Goal: Transaction & Acquisition: Book appointment/travel/reservation

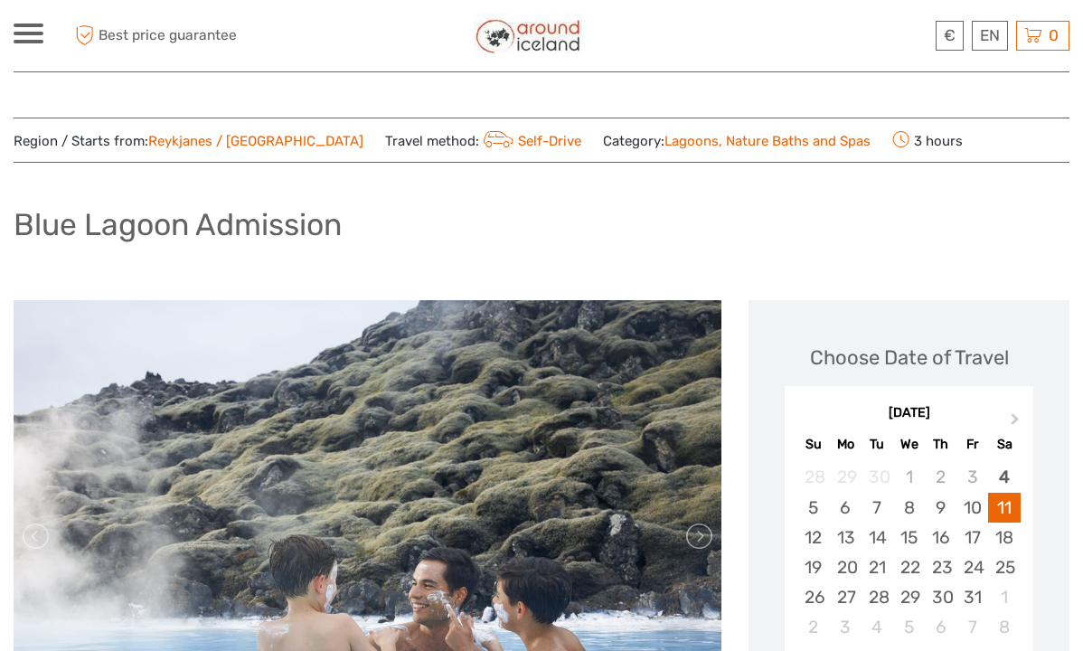
click at [39, 41] on span at bounding box center [29, 42] width 30 height 4
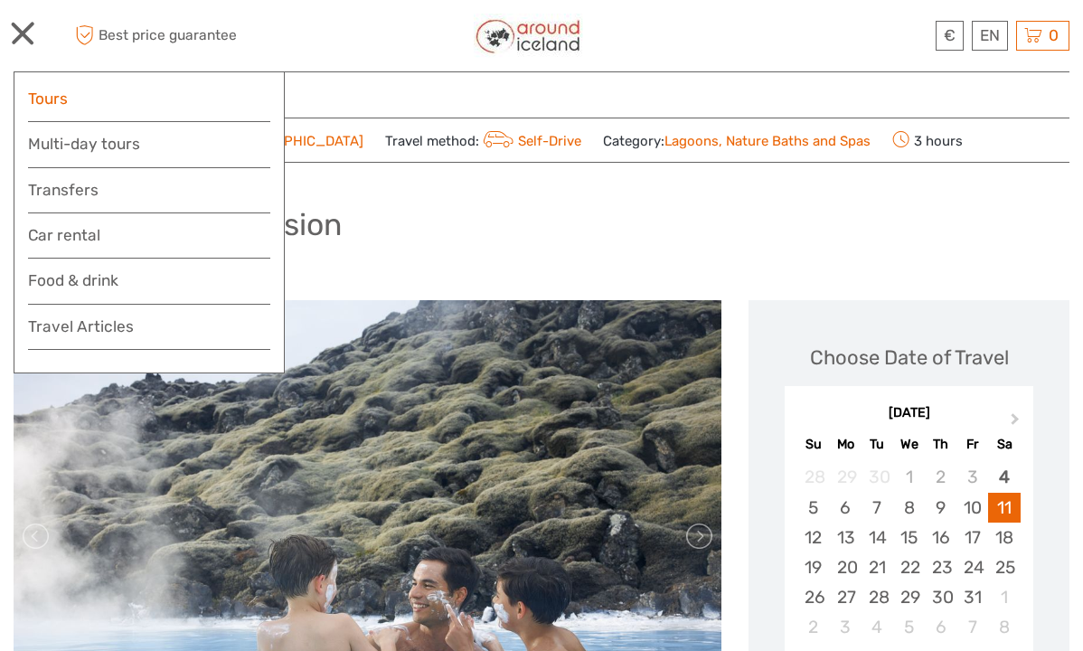
click at [119, 96] on link "Tours" at bounding box center [149, 99] width 242 height 26
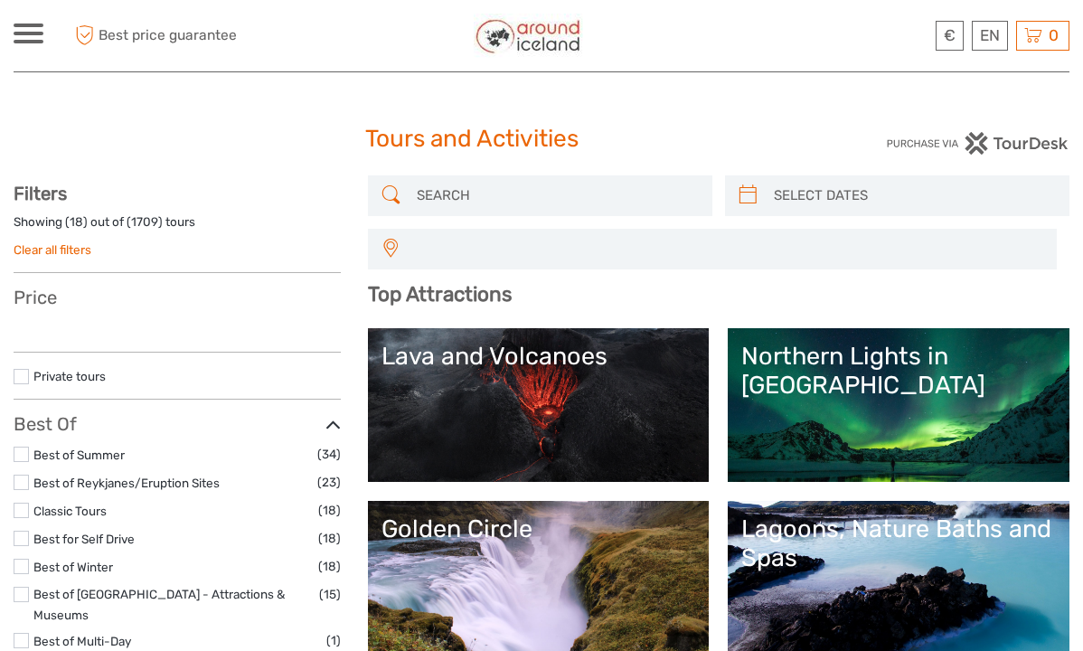
select select
click at [475, 193] on input "search" at bounding box center [557, 196] width 294 height 32
select select
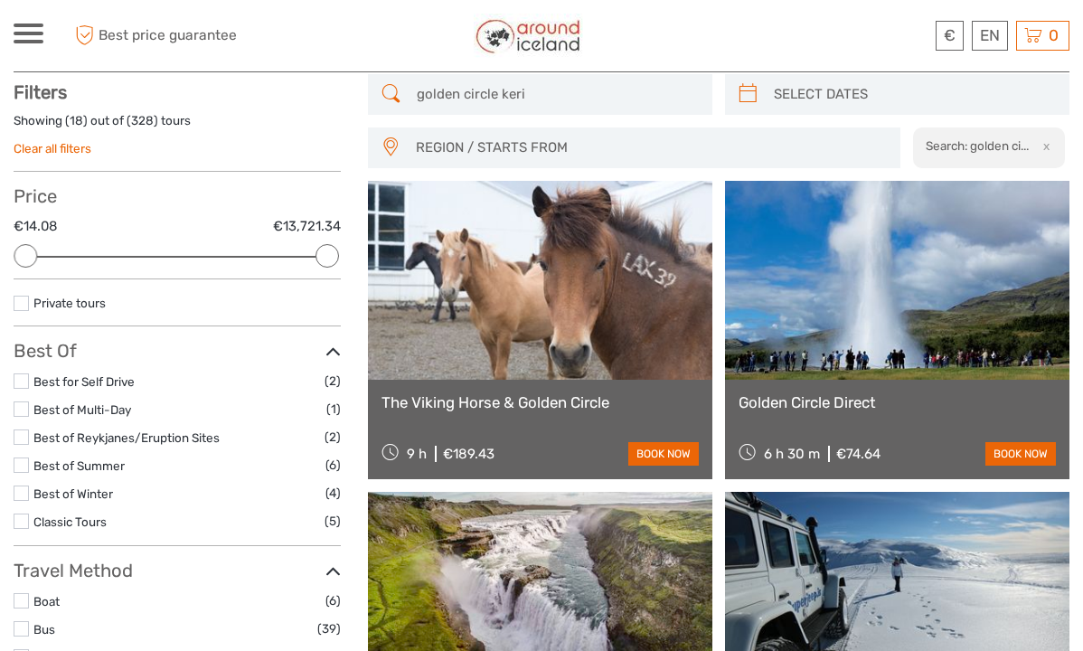
scroll to position [102, 0]
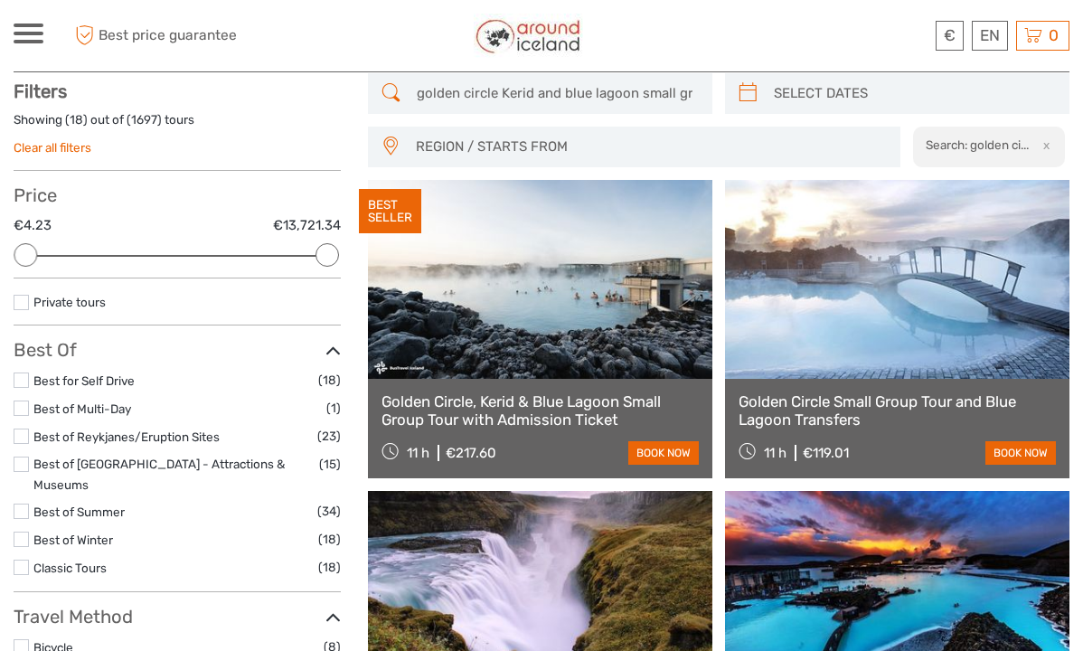
click at [429, 91] on input "golden circle Kerid and blue lagoon small group tour" at bounding box center [557, 94] width 294 height 32
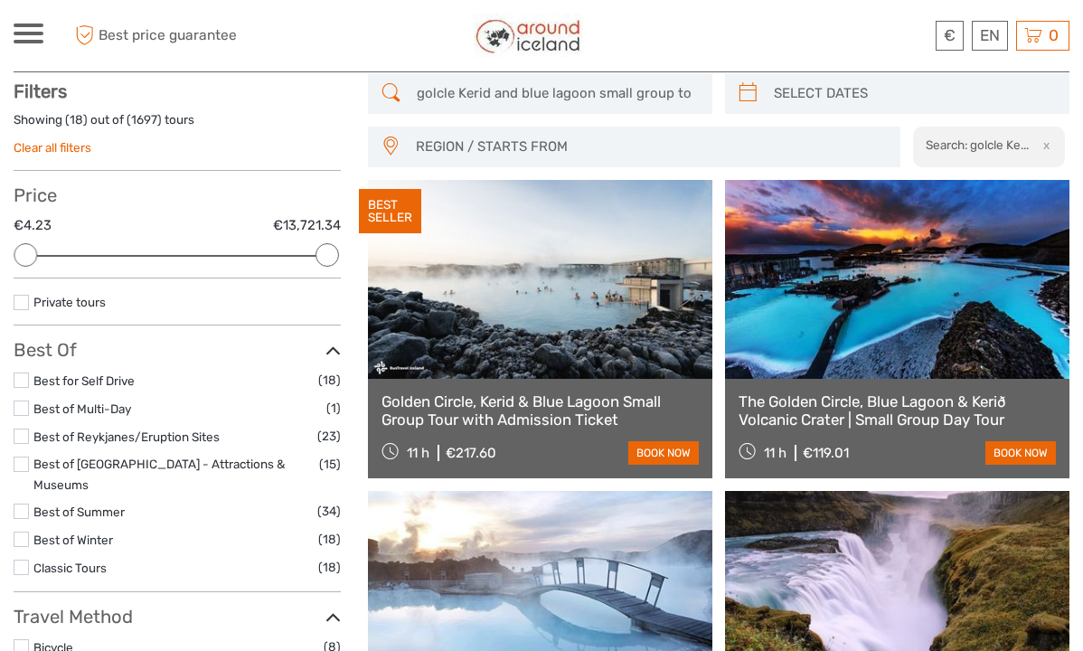
drag, startPoint x: 697, startPoint y: 91, endPoint x: 449, endPoint y: 95, distance: 247.7
click at [449, 95] on input "golcle Kerid and blue lagoon small group tour" at bounding box center [557, 94] width 294 height 32
type input "g"
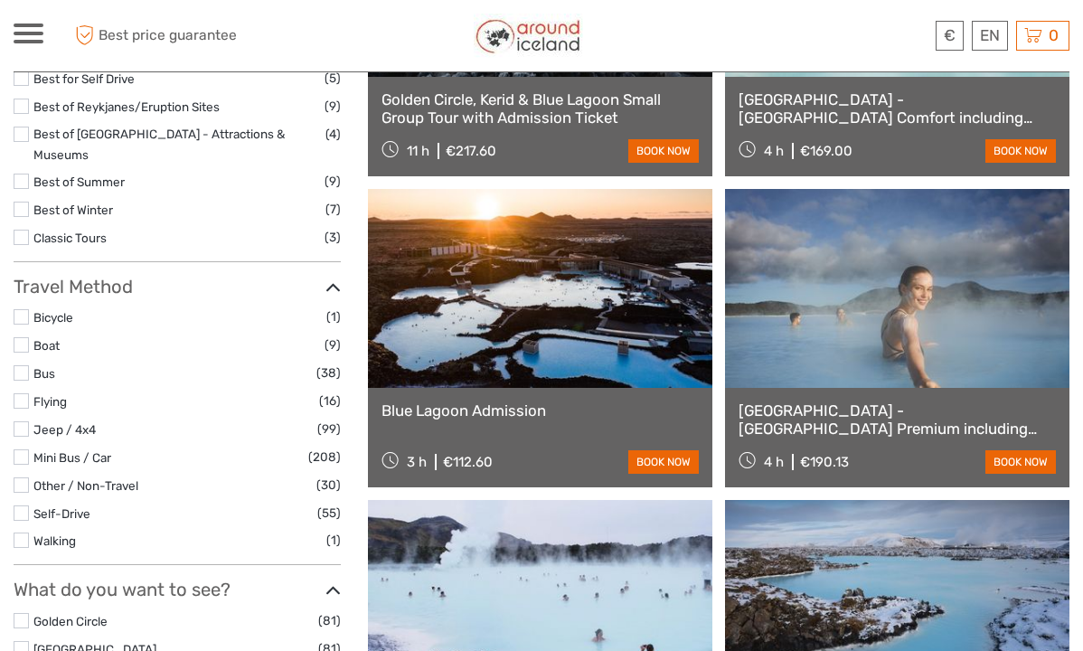
scroll to position [448, 0]
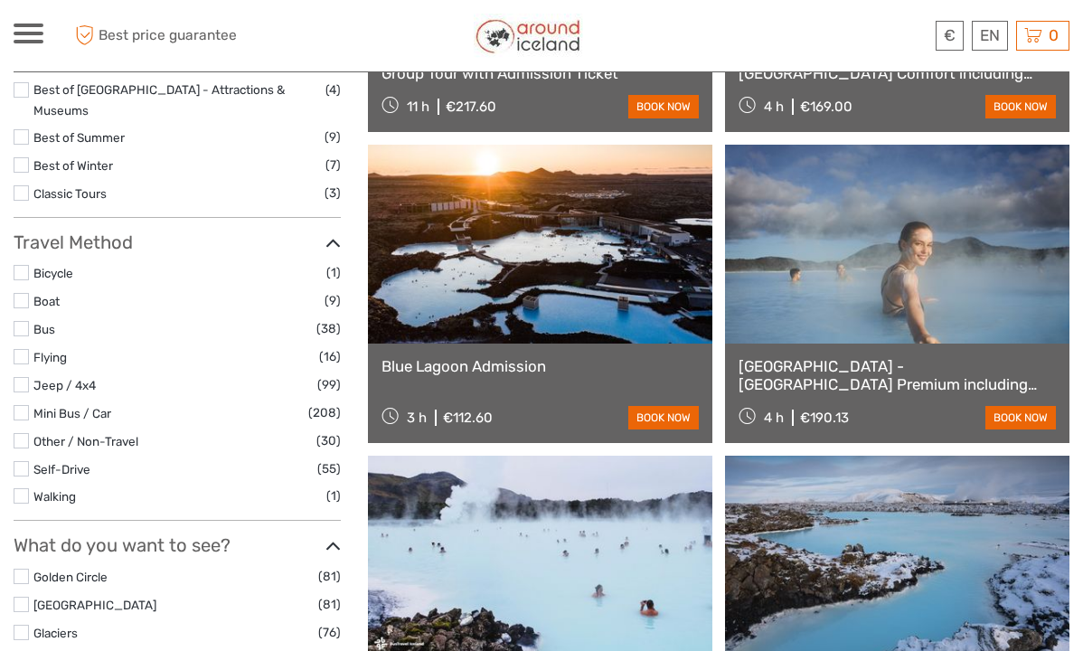
type input "blue lagoon admission"
click at [481, 277] on link at bounding box center [540, 244] width 344 height 199
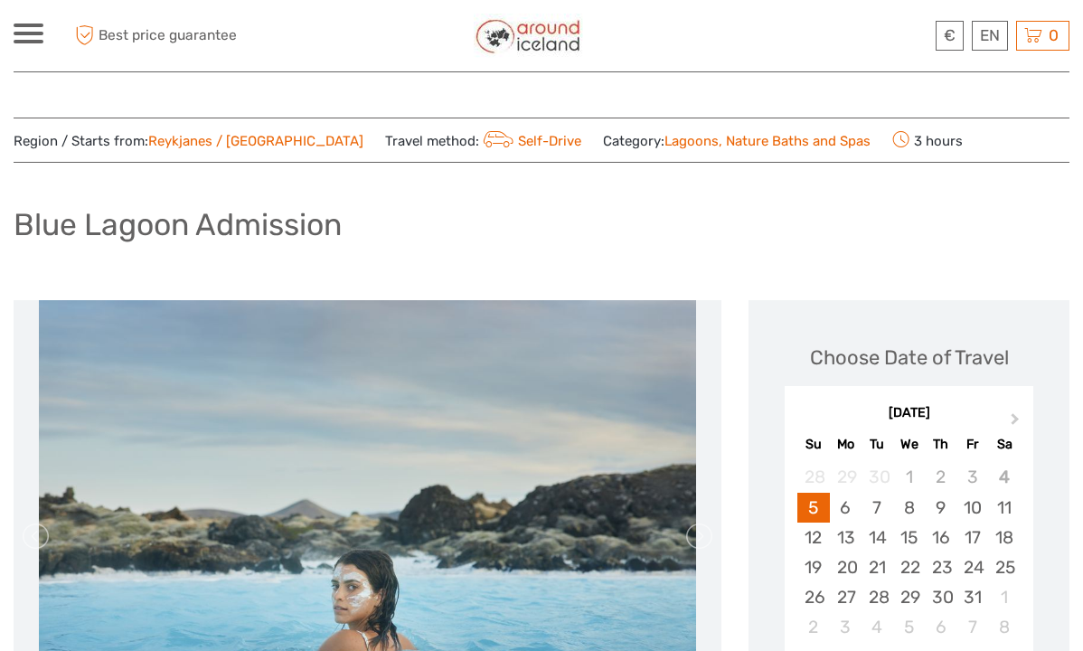
click at [29, 36] on div at bounding box center [29, 34] width 30 height 20
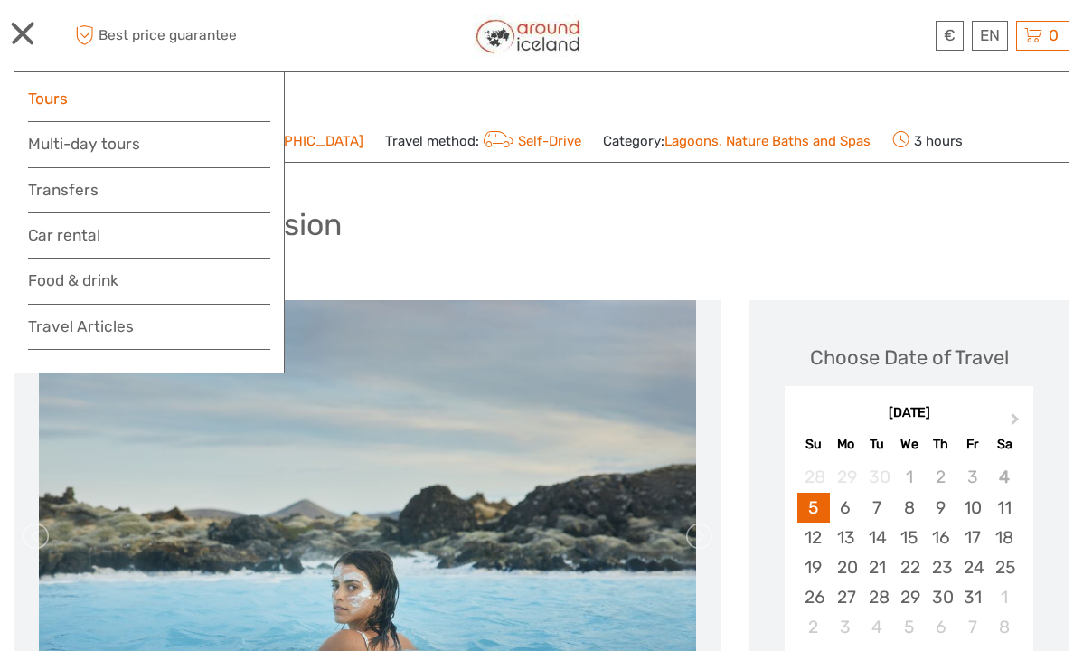
click at [62, 106] on link "Tours" at bounding box center [149, 99] width 242 height 26
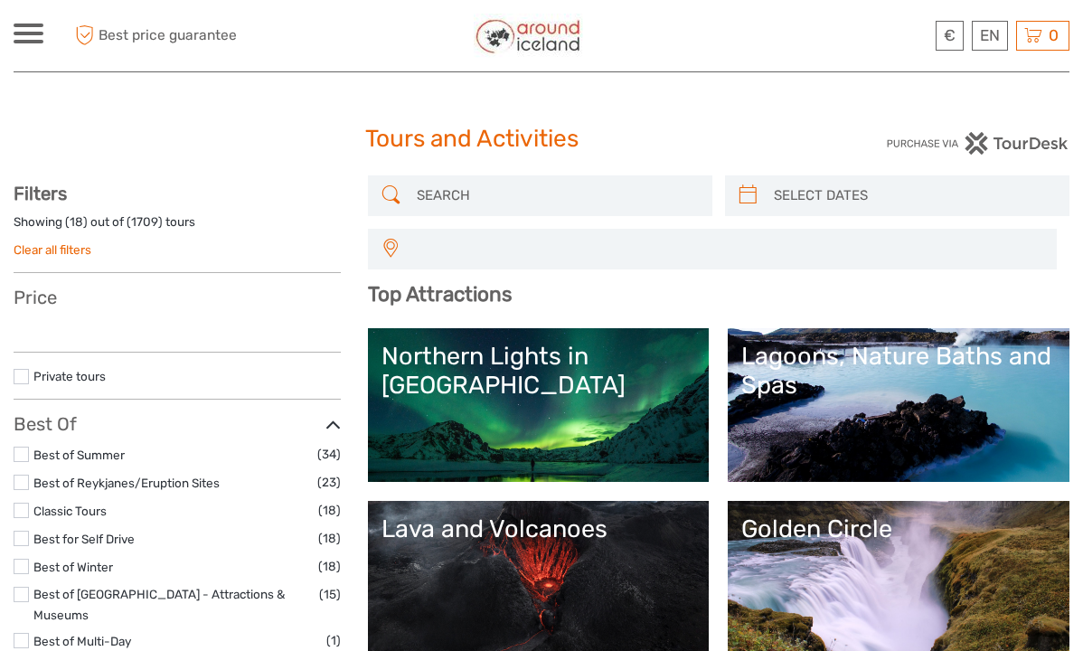
select select
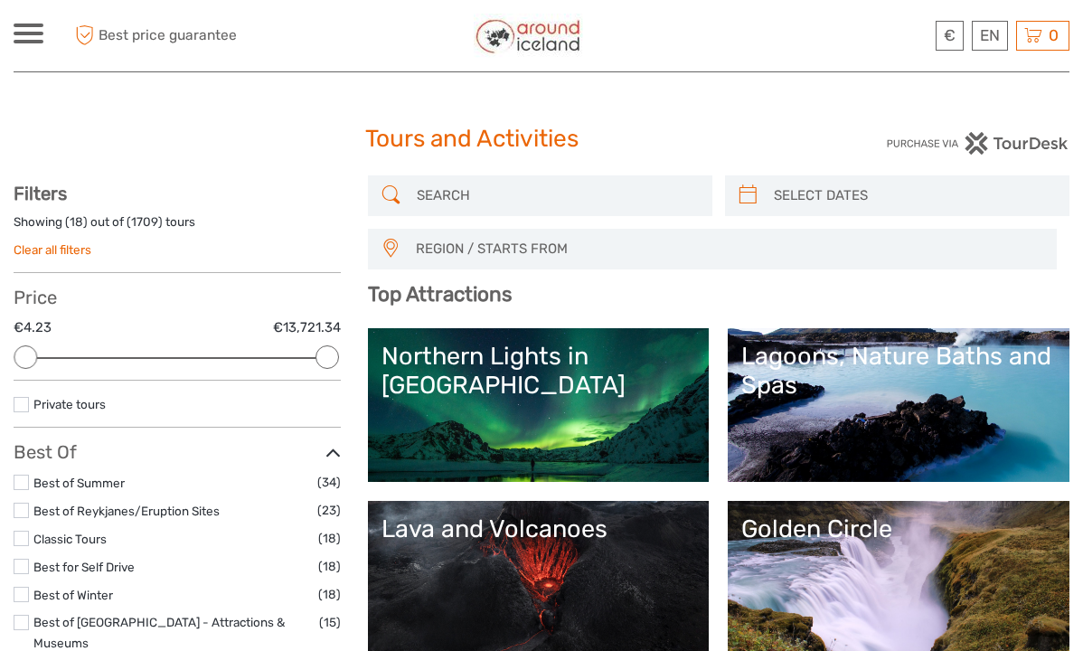
click at [428, 198] on input "search" at bounding box center [557, 196] width 294 height 32
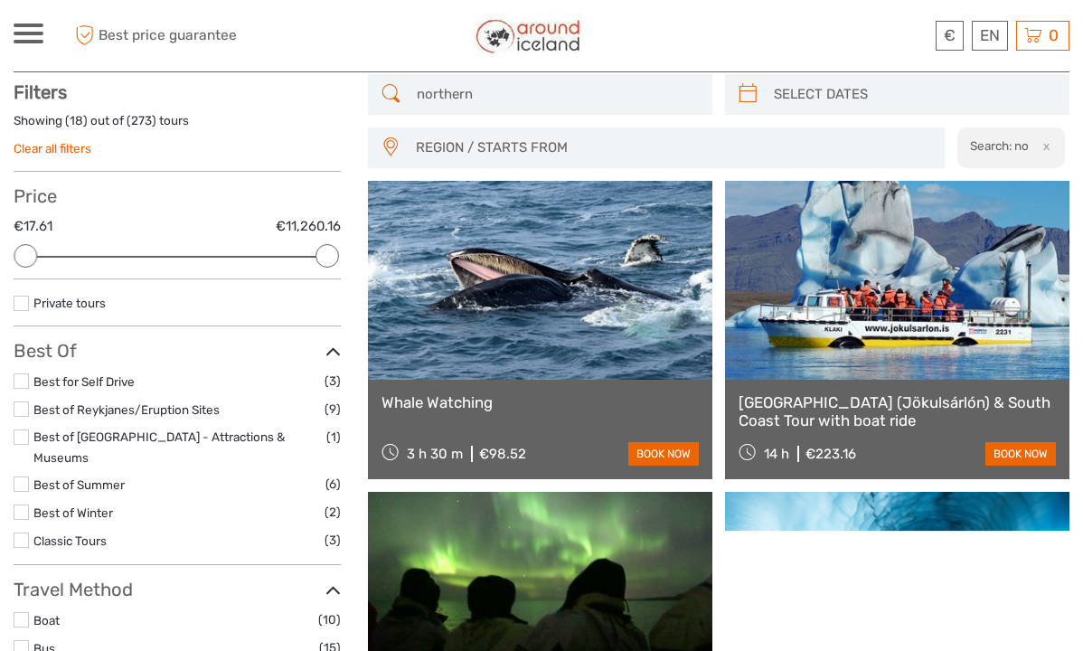
scroll to position [102, 0]
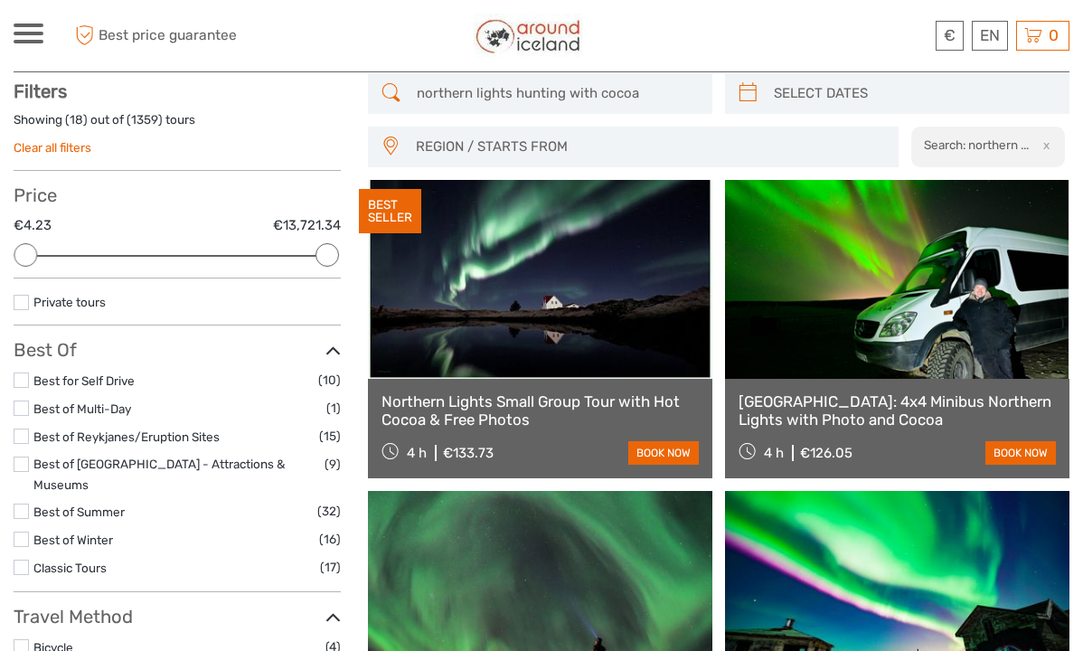
type input "northern lights hunting with cocoa"
click at [507, 413] on link "Northern Lights Small Group Tour with Hot Cocoa & Free Photos" at bounding box center [539, 410] width 317 height 37
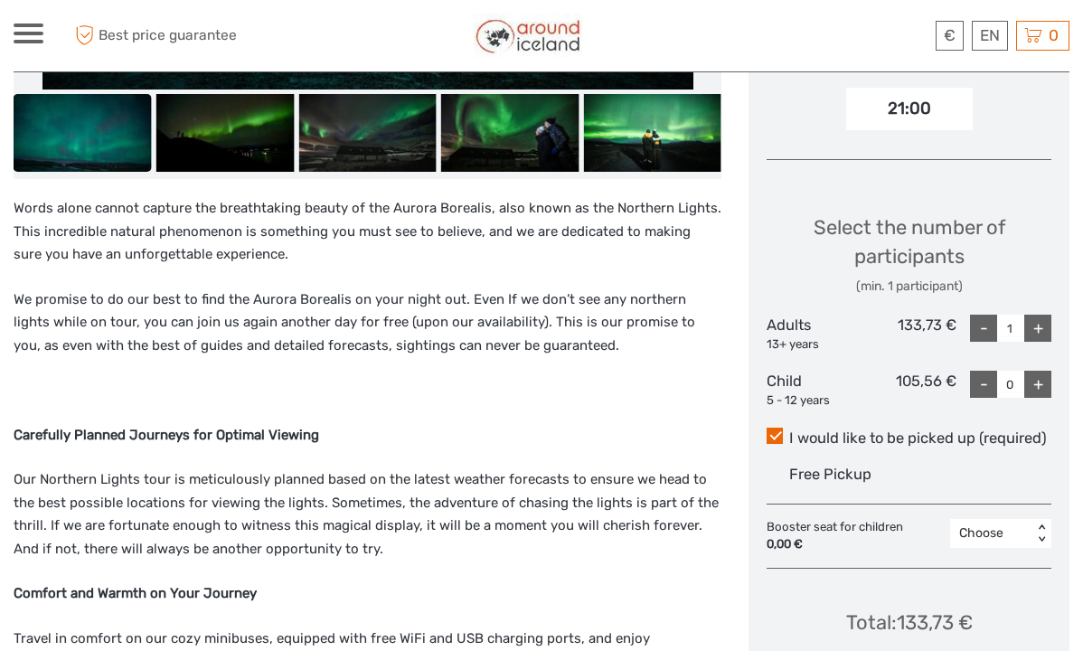
scroll to position [679, 0]
